Goal: Information Seeking & Learning: Learn about a topic

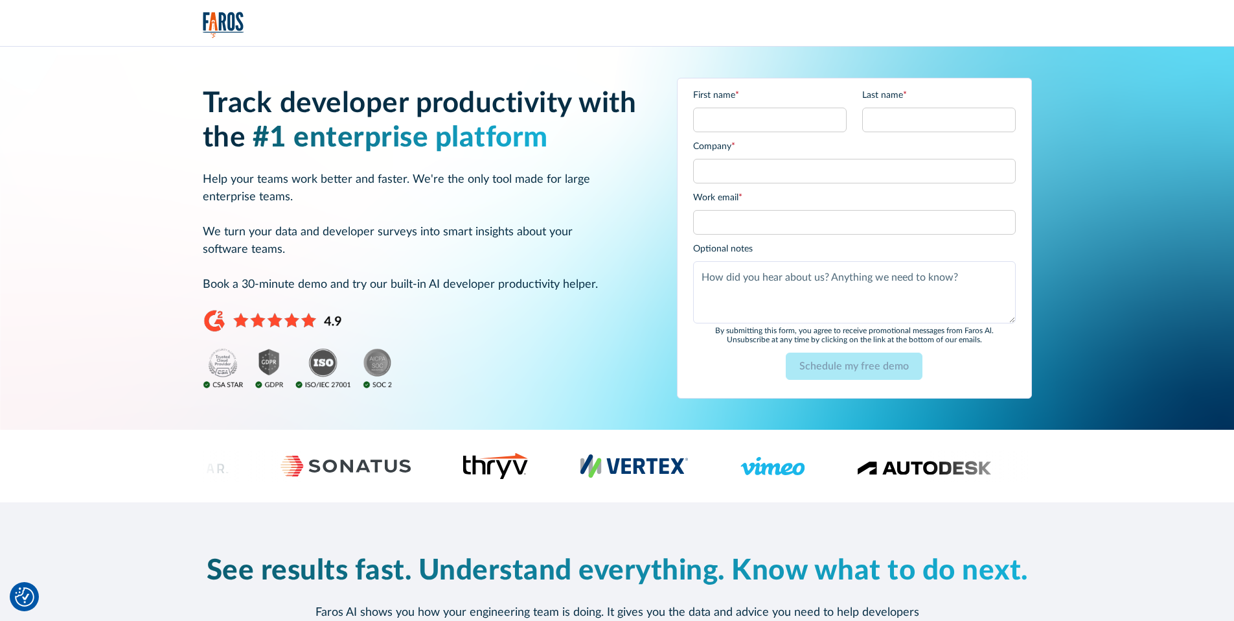
click at [224, 23] on img "home" at bounding box center [223, 25] width 41 height 27
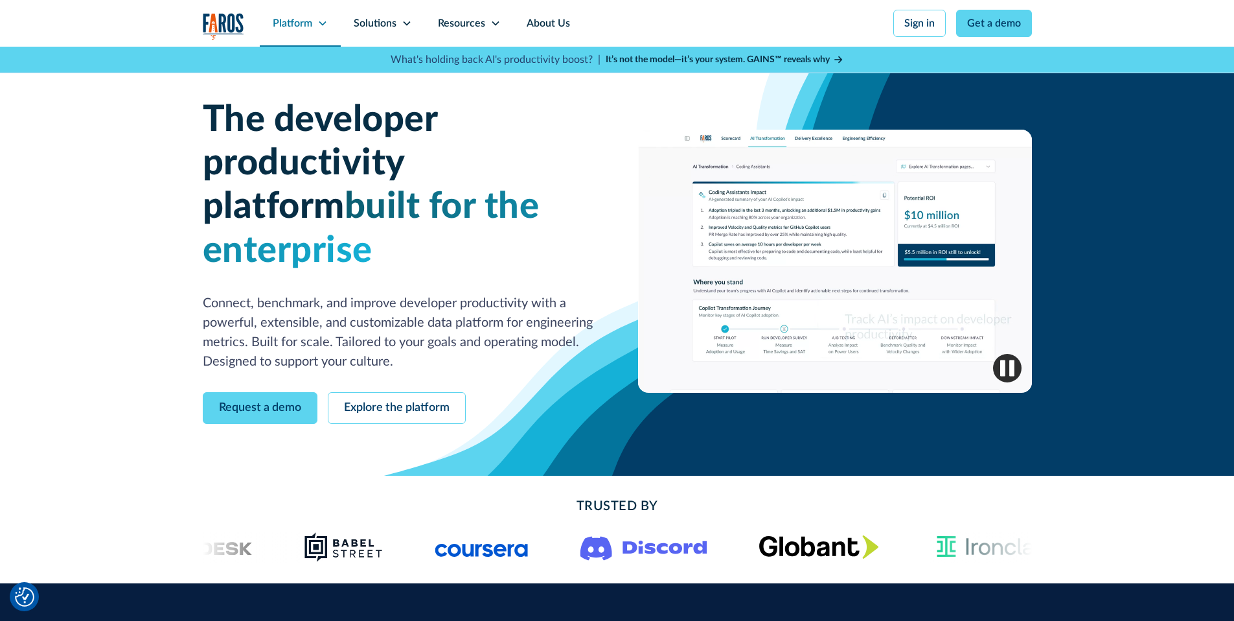
click at [323, 21] on icon at bounding box center [322, 23] width 10 height 10
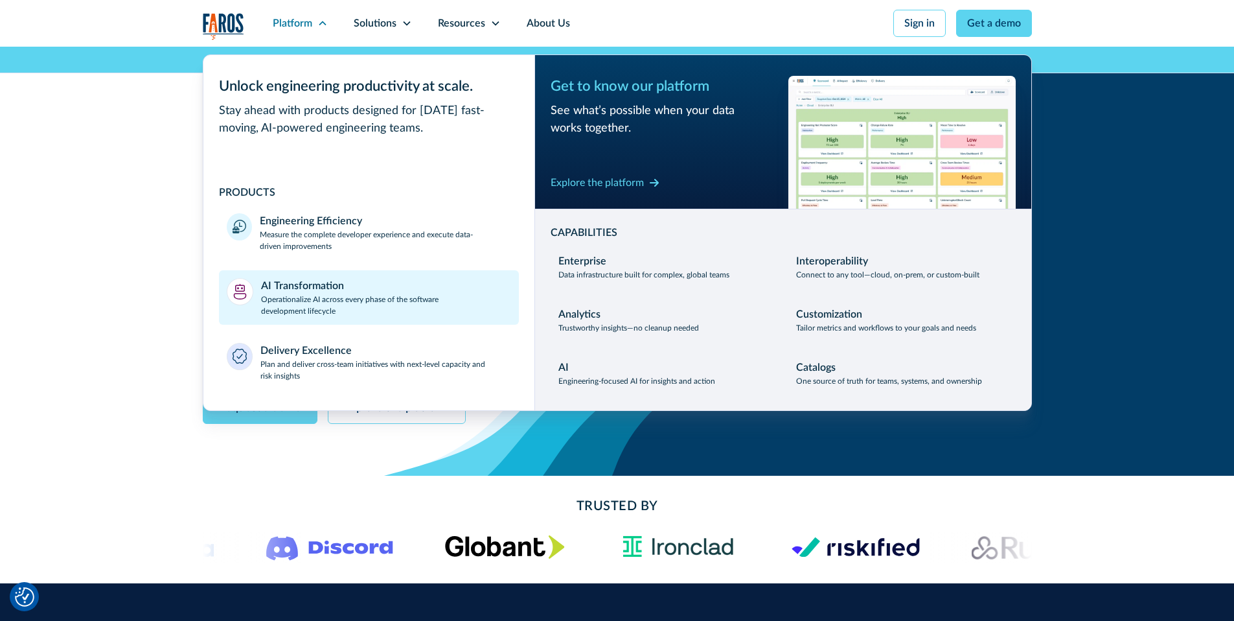
click at [317, 301] on p "Operationalize AI across every phase of the software development lifecycle" at bounding box center [386, 305] width 250 height 23
